Goal: Task Accomplishment & Management: Use online tool/utility

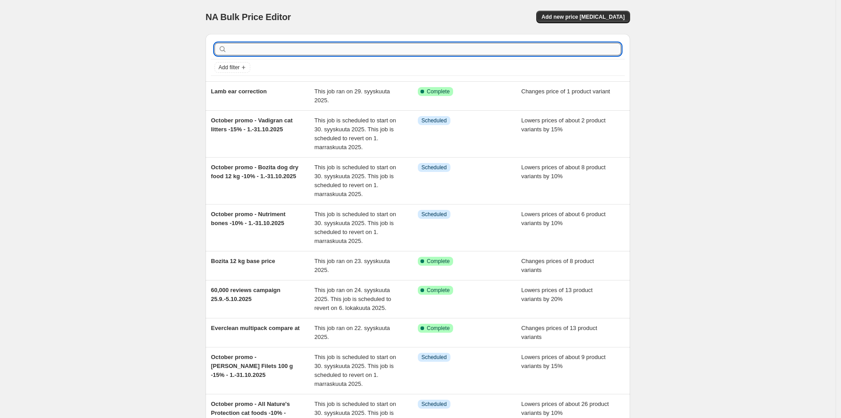
click at [471, 47] on input "text" at bounding box center [425, 49] width 392 height 13
type input "60"
click at [785, 203] on div "NA Bulk Price Editor. This page is ready NA Bulk Price Editor Add new price [ME…" at bounding box center [418, 288] width 836 height 576
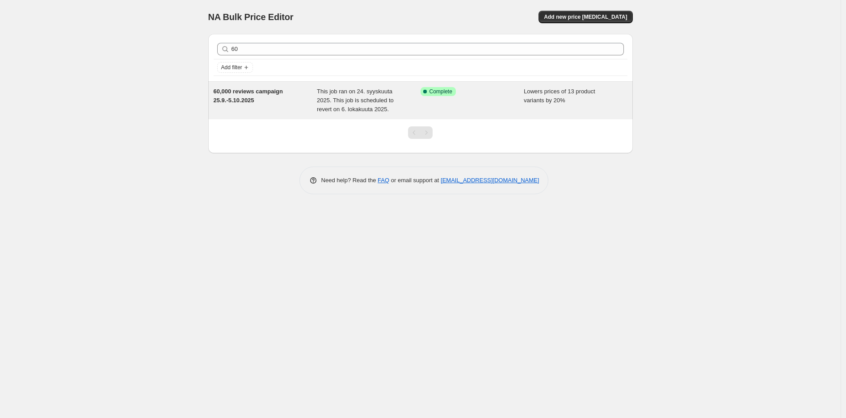
click at [262, 95] on span "60,000 reviews campaign 25.9.-5.10.2025" at bounding box center [248, 96] width 69 height 16
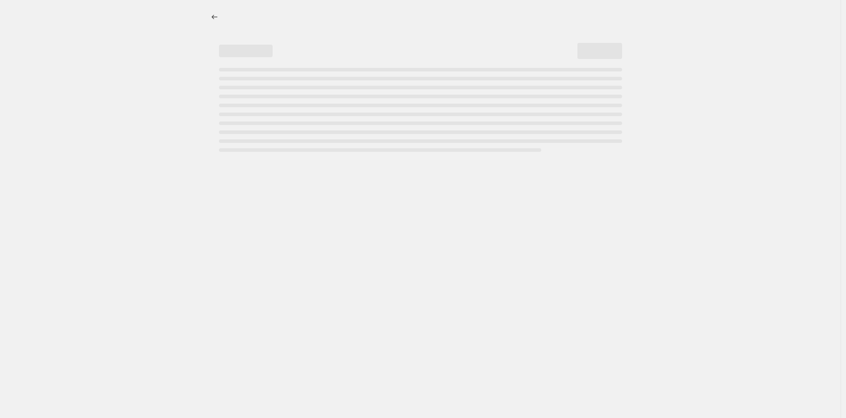
select select "percentage"
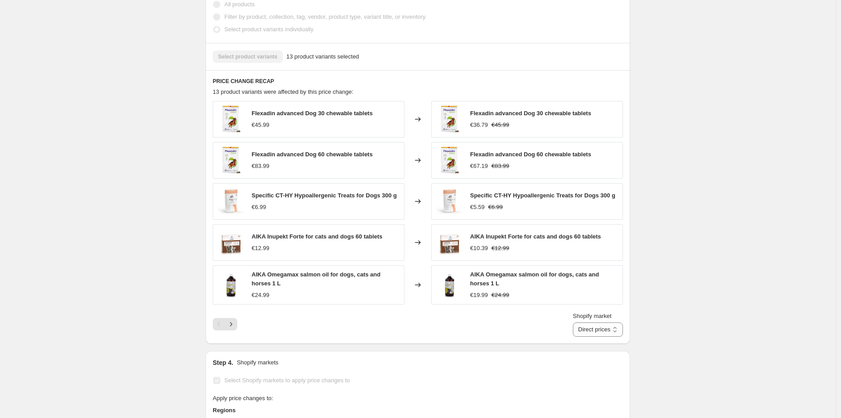
scroll to position [596, 0]
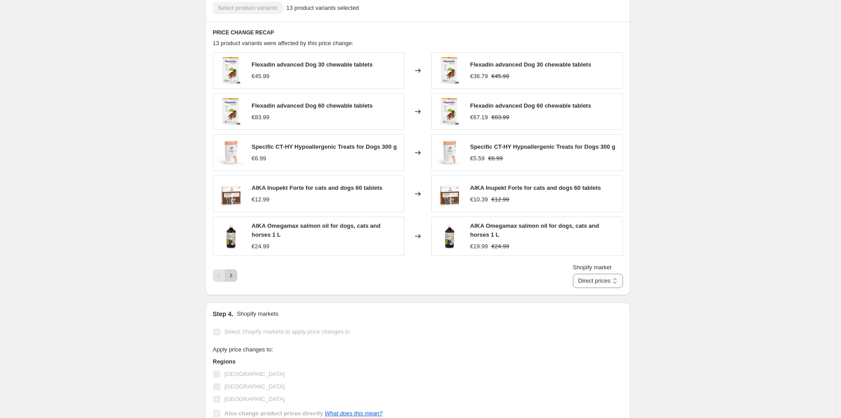
click at [235, 279] on icon "Next" at bounding box center [231, 275] width 9 height 9
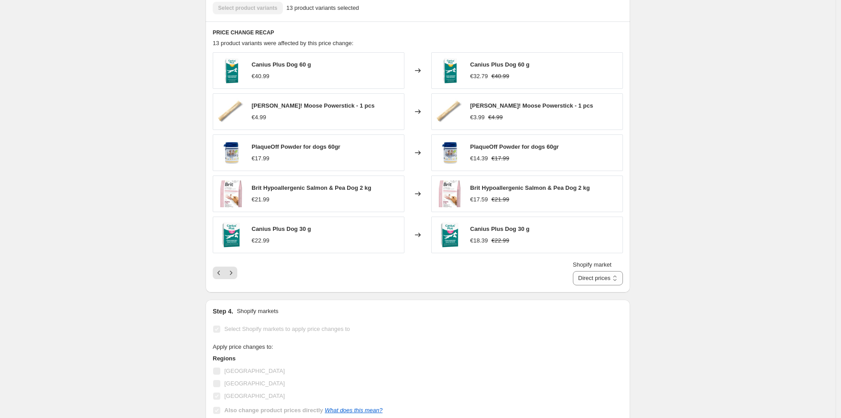
click at [714, 174] on div "60,000 reviews campaign 25.9.-5.10.2025. This page is ready 60,000 reviews camp…" at bounding box center [418, 57] width 836 height 1307
